Goal: Information Seeking & Learning: Check status

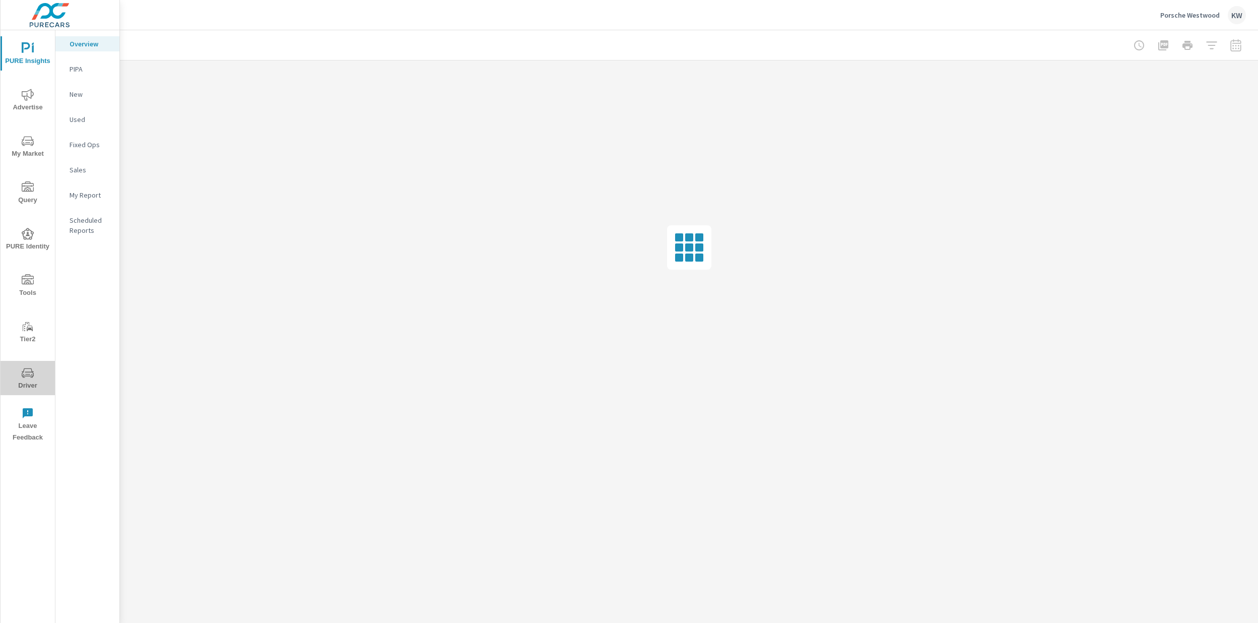
click at [24, 382] on span "Driver" at bounding box center [28, 379] width 48 height 25
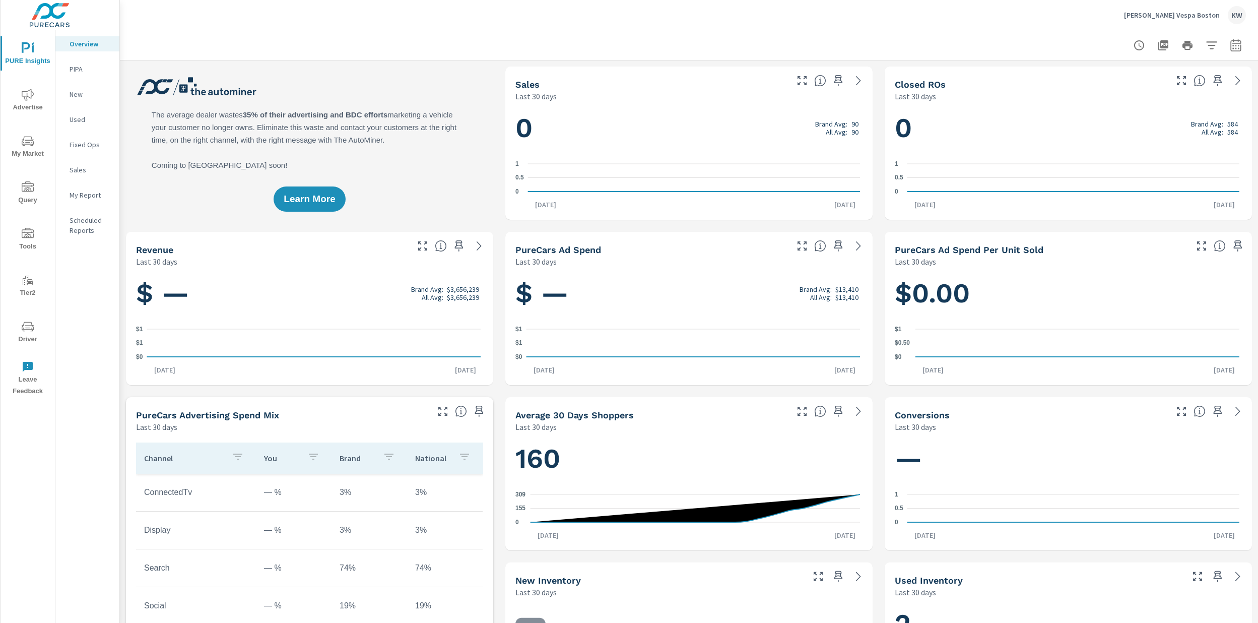
click at [20, 328] on span "Driver" at bounding box center [28, 332] width 48 height 25
